Goal: Information Seeking & Learning: Learn about a topic

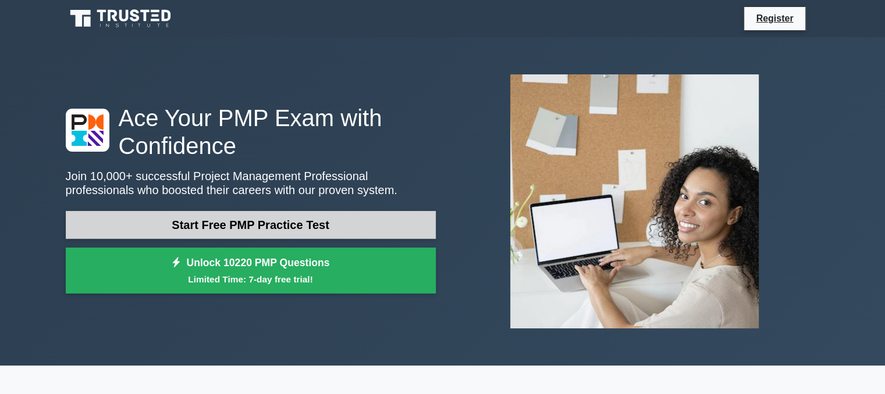
click at [300, 231] on link "Start Free PMP Practice Test" at bounding box center [251, 225] width 370 height 28
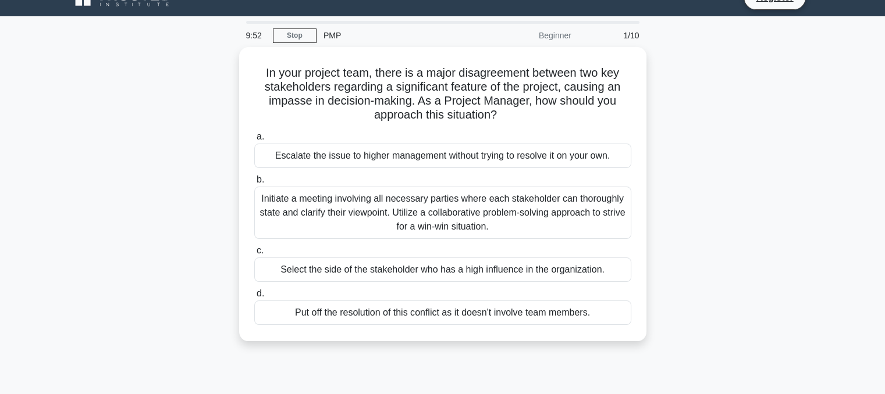
scroll to position [2, 0]
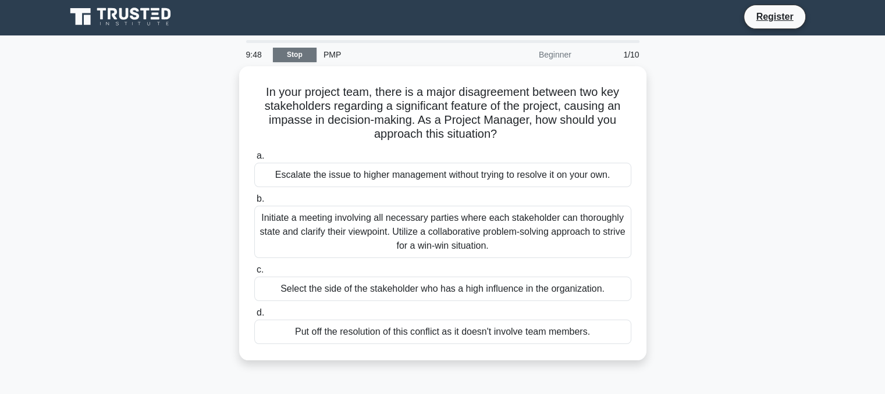
click at [286, 52] on link "Stop" at bounding box center [295, 55] width 44 height 15
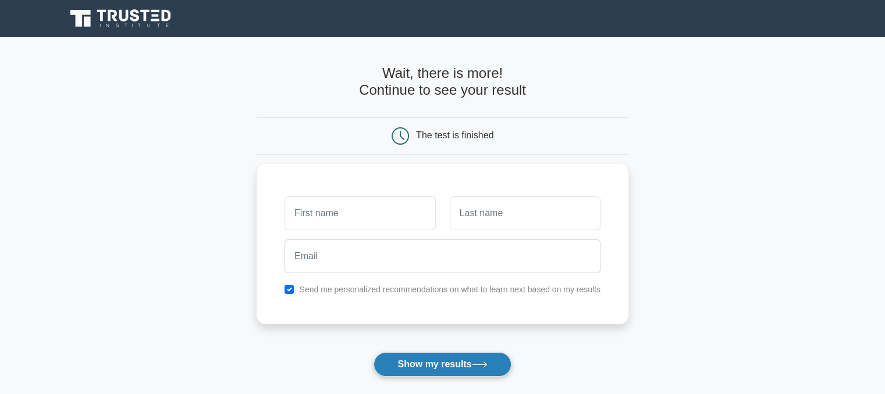
click at [500, 367] on button "Show my results" at bounding box center [441, 364] width 137 height 24
click at [175, 266] on main "Wait, there is more! Continue to see your result The test is finished and the" at bounding box center [442, 246] width 885 height 419
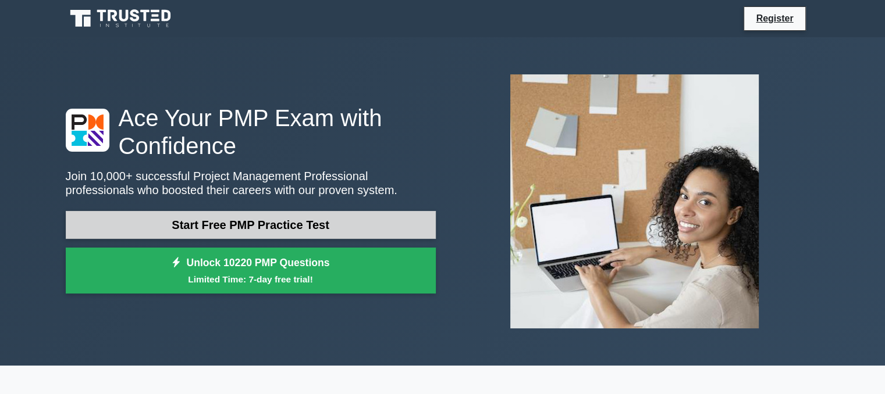
click at [284, 229] on link "Start Free PMP Practice Test" at bounding box center [251, 225] width 370 height 28
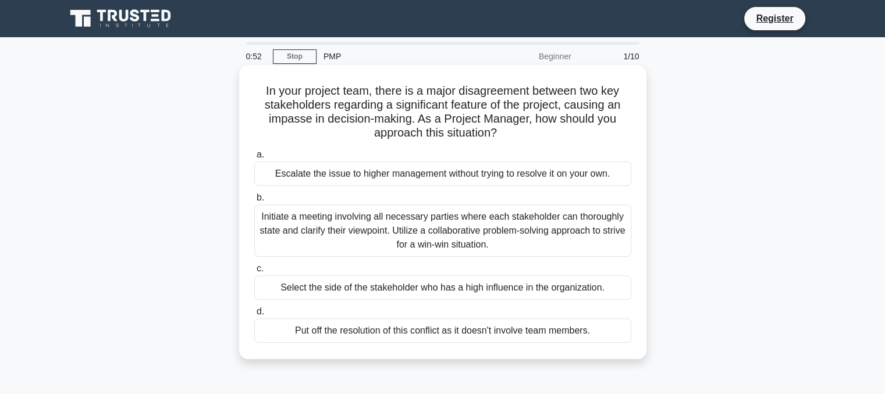
click at [463, 245] on div "Initiate a meeting involving all necessary parties where each stakeholder can t…" at bounding box center [442, 231] width 377 height 52
click at [254, 202] on input "b. Initiate a meeting involving all necessary parties where each stakeholder ca…" at bounding box center [254, 198] width 0 height 8
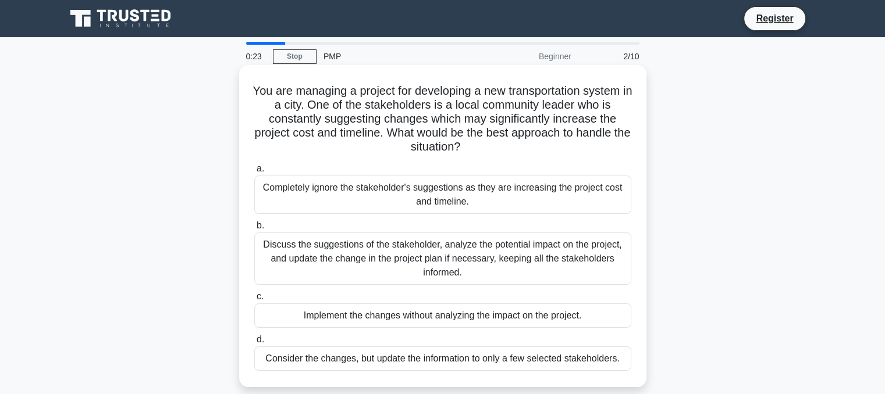
click at [344, 366] on div "Consider the changes, but update the information to only a few selected stakeho…" at bounding box center [442, 359] width 377 height 24
click at [254, 344] on input "d. Consider the changes, but update the information to only a few selected stak…" at bounding box center [254, 340] width 0 height 8
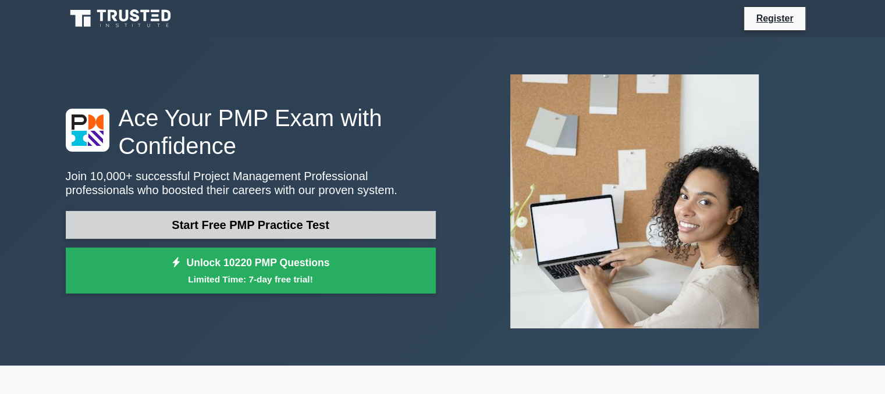
click at [233, 215] on link "Start Free PMP Practice Test" at bounding box center [251, 225] width 370 height 28
click at [363, 236] on link "Start Free PMP Practice Test" at bounding box center [251, 225] width 370 height 28
